Goal: Task Accomplishment & Management: Complete application form

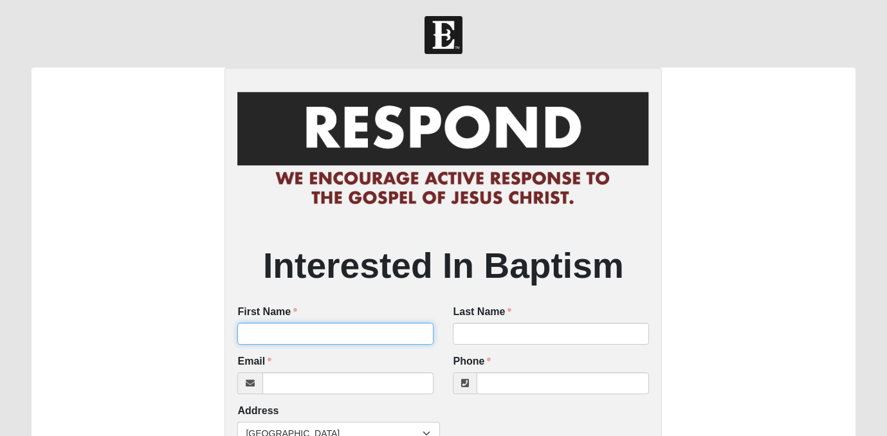
click at [255, 329] on input "First Name" at bounding box center [335, 334] width 196 height 22
type input "[PERSON_NAME]"
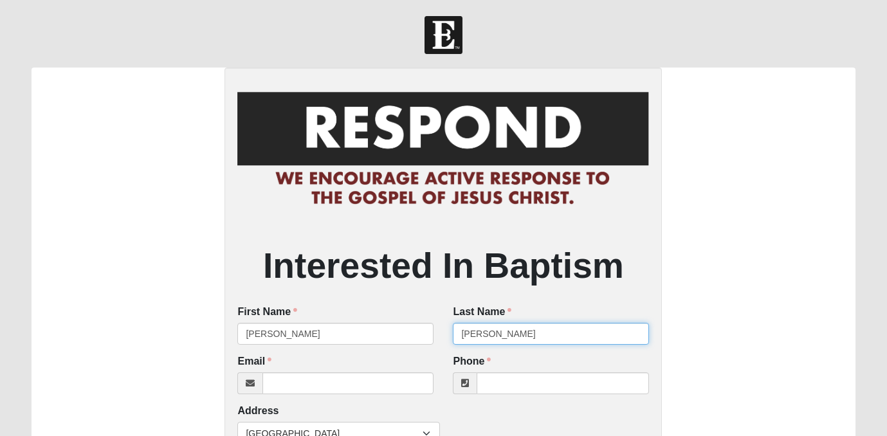
type input "[PERSON_NAME]"
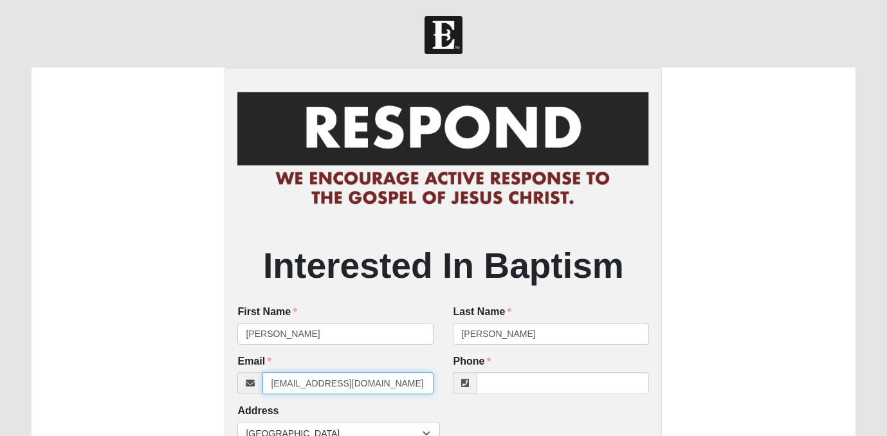
type input "[EMAIL_ADDRESS][DOMAIN_NAME]"
type input "[PHONE_NUMBER]"
click at [171, 357] on div "Interested In Baptism First Name [PERSON_NAME] First Name is required. Last Nam…" at bounding box center [443, 440] width 823 height 745
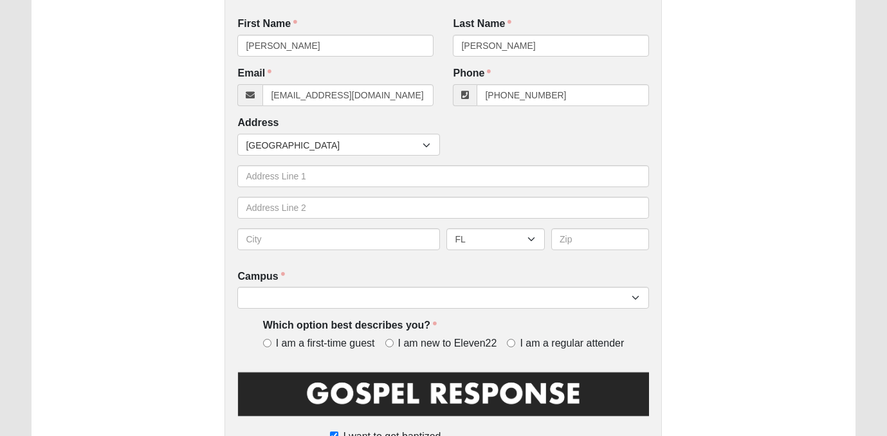
scroll to position [289, 0]
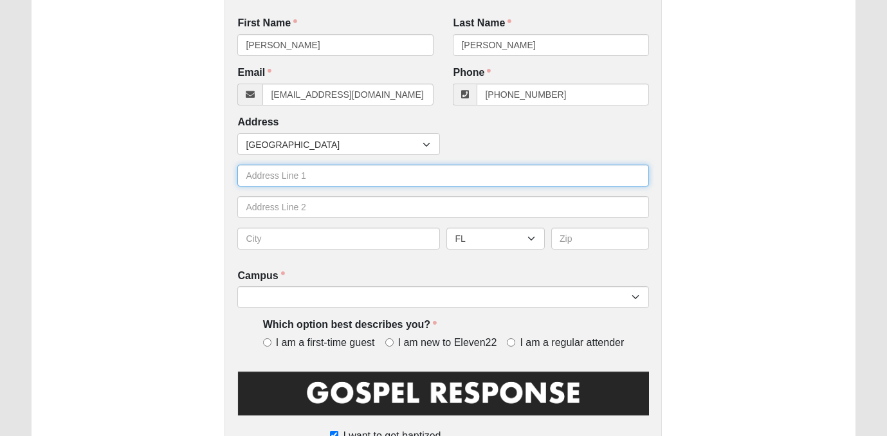
click at [302, 181] on input "text" at bounding box center [442, 176] width 411 height 22
type input "183 Little Bear Run"
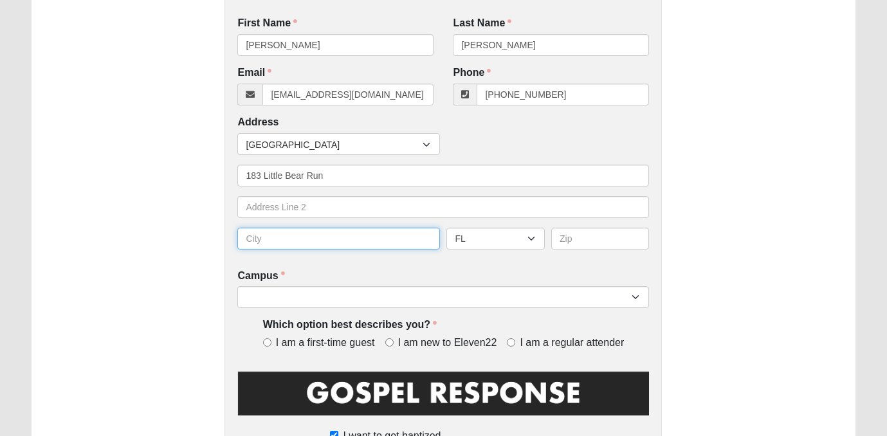
type input "Saint [PERSON_NAME]"
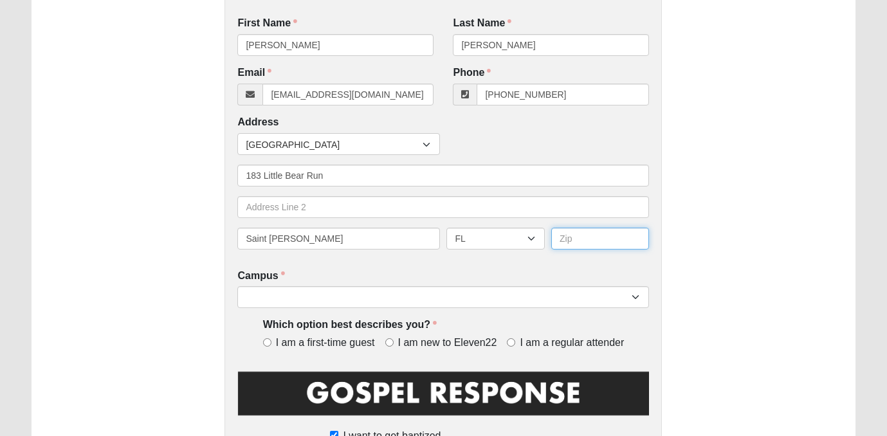
type input "32259"
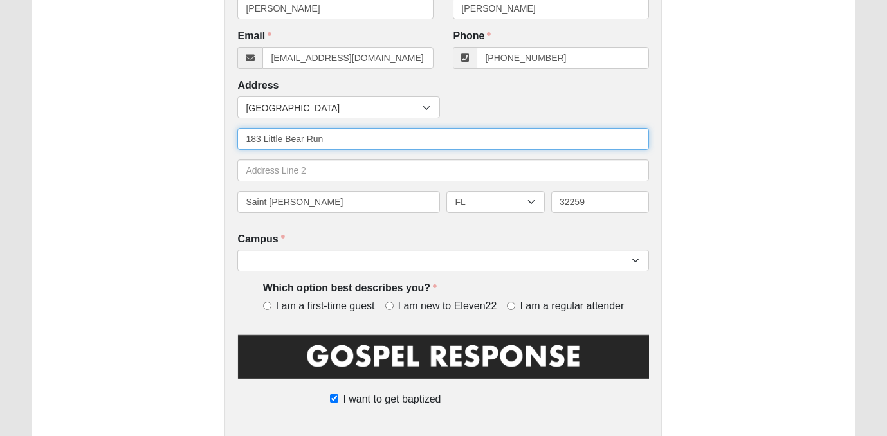
scroll to position [327, 0]
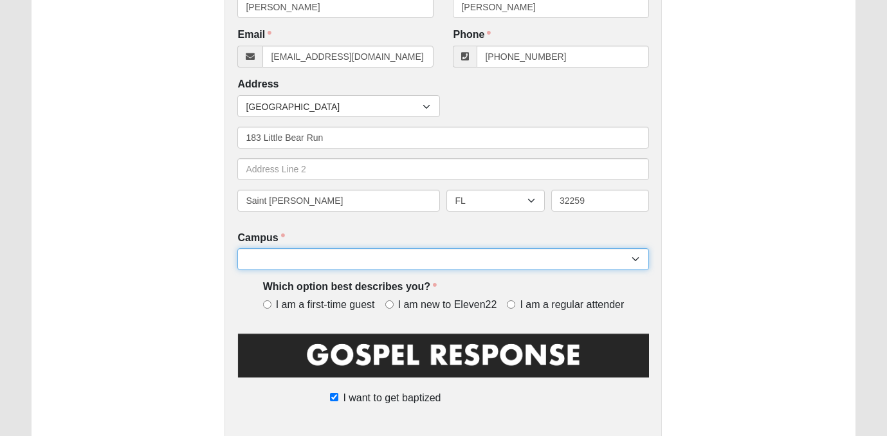
click at [383, 264] on select "[GEOGRAPHIC_DATA] [GEOGRAPHIC_DATA] (Coming Soon) Eleven22 Online [PERSON_NAME]…" at bounding box center [442, 259] width 411 height 22
select select "11"
click at [237, 248] on select "[GEOGRAPHIC_DATA] [GEOGRAPHIC_DATA] (Coming Soon) Eleven22 Online [PERSON_NAME]…" at bounding box center [442, 259] width 411 height 22
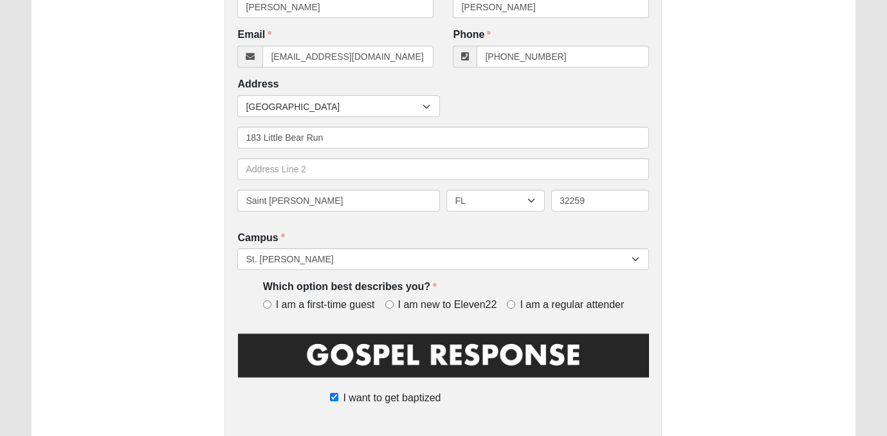
click at [368, 229] on div "Interested In Baptism First Name [PERSON_NAME] First Name is required. Last Nam…" at bounding box center [442, 113] width 437 height 745
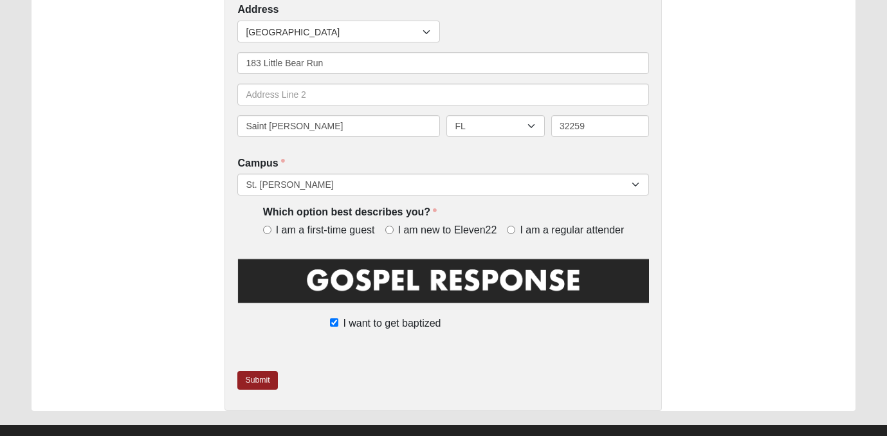
scroll to position [404, 0]
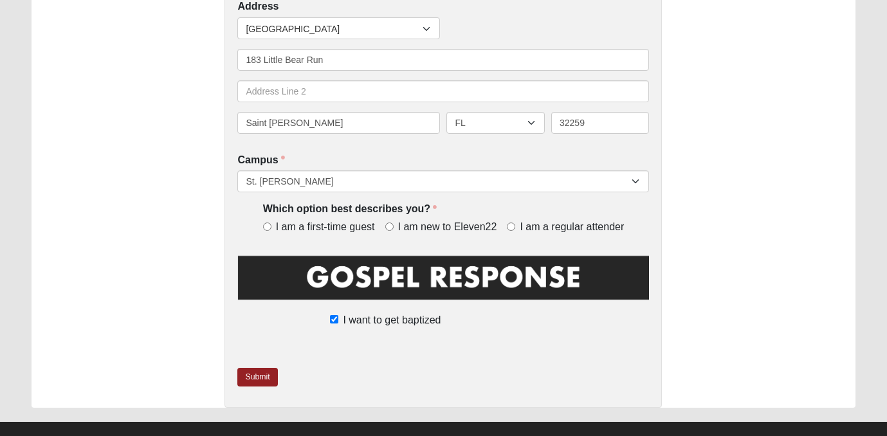
click at [516, 224] on label "I am a regular attender" at bounding box center [565, 227] width 117 height 15
click at [515, 224] on input "I am a regular attender" at bounding box center [511, 226] width 8 height 8
radio input "true"
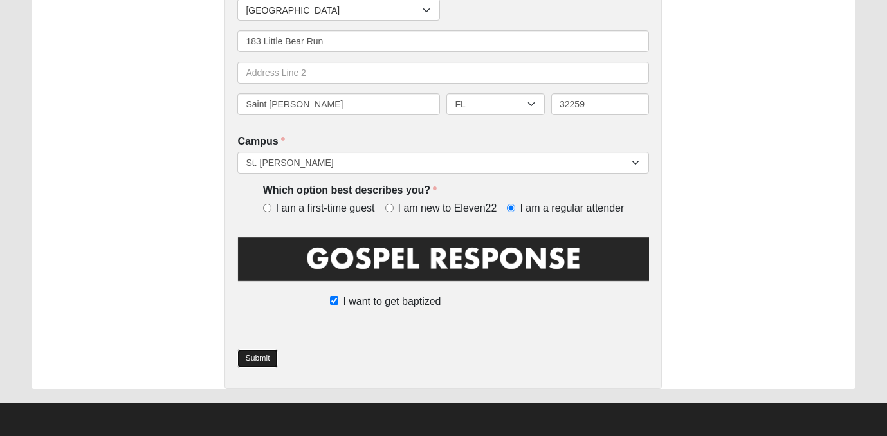
click at [246, 359] on link "Submit" at bounding box center [257, 358] width 40 height 19
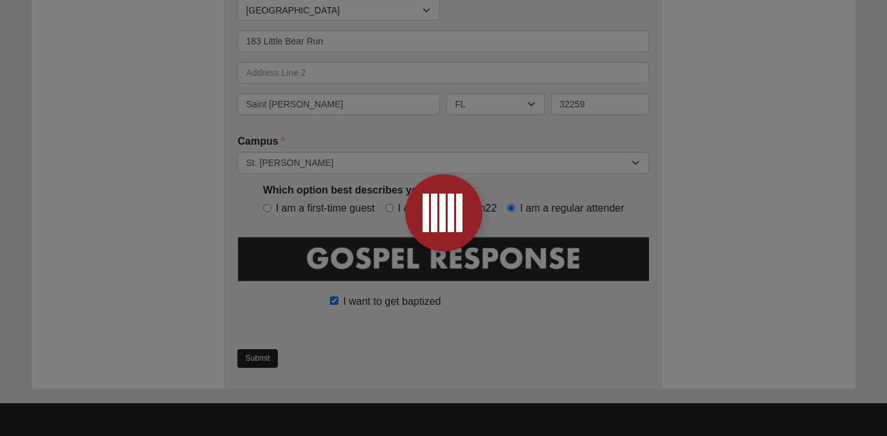
scroll to position [0, 0]
